Goal: Information Seeking & Learning: Find specific fact

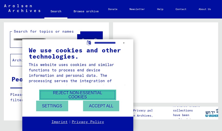
click at [73, 94] on button "Reject non-essential cookies" at bounding box center [77, 94] width 77 height 11
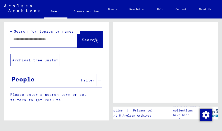
click at [28, 40] on input "text" at bounding box center [39, 39] width 52 height 5
type input "**********"
click at [82, 40] on span "Search" at bounding box center [89, 39] width 15 height 5
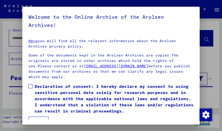
scroll to position [95, 0]
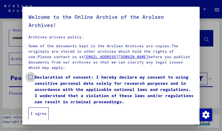
click at [30, 77] on span at bounding box center [30, 77] width 4 height 4
click at [39, 111] on button "I agree" at bounding box center [38, 113] width 20 height 12
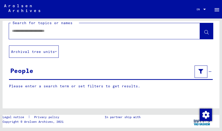
scroll to position [0, 0]
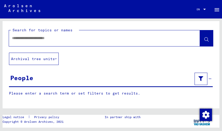
click at [68, 39] on input "text" at bounding box center [100, 37] width 176 height 5
type input "**********"
click at [204, 40] on icon at bounding box center [206, 39] width 4 height 4
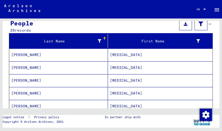
scroll to position [57, 0]
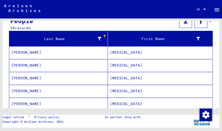
click at [26, 54] on mat-cell "[PERSON_NAME]" at bounding box center [58, 52] width 99 height 13
